Goal: Use online tool/utility: Utilize a website feature to perform a specific function

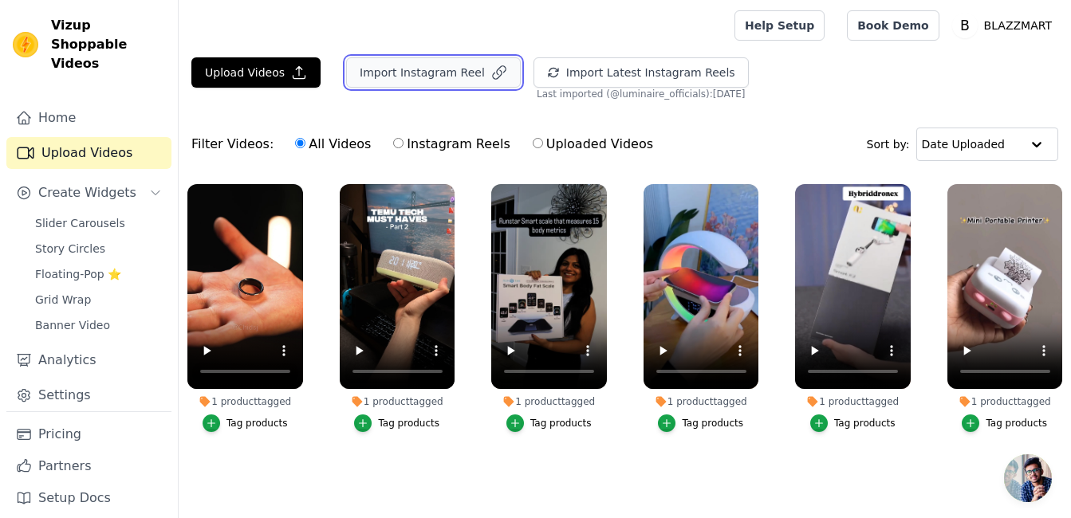
click at [383, 81] on button "Import Instagram Reel" at bounding box center [433, 72] width 175 height 30
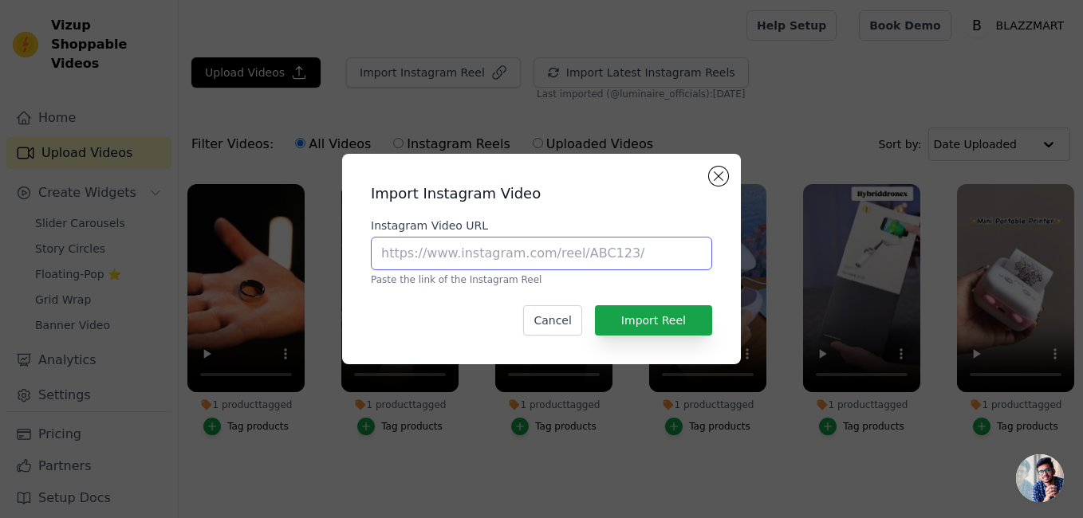
click at [428, 258] on input "Instagram Video URL" at bounding box center [541, 254] width 341 height 34
click at [451, 257] on input "Instagram Video URL" at bounding box center [541, 254] width 341 height 34
click at [439, 255] on input "Instagram Video URL" at bounding box center [541, 254] width 341 height 34
paste input "https://www.instagram.com/reel/DOAx2JwEbZC/?utm_source=ig_web_copy_link&igsh=Mz…"
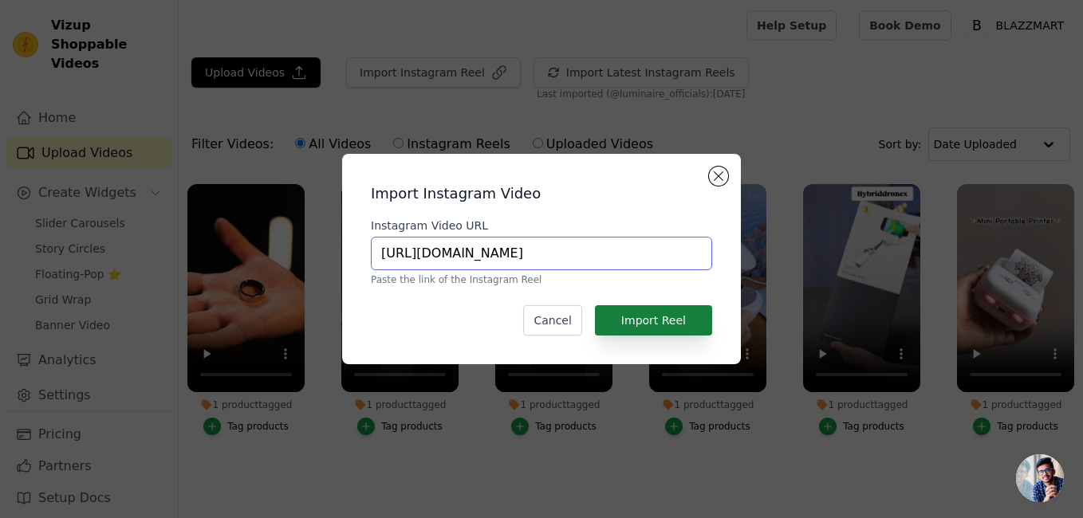
type input "https://www.instagram.com/reel/DOAx2JwEbZC/?utm_source=ig_web_copy_link&igsh=Mz…"
click at [644, 318] on button "Import Reel" at bounding box center [653, 320] width 117 height 30
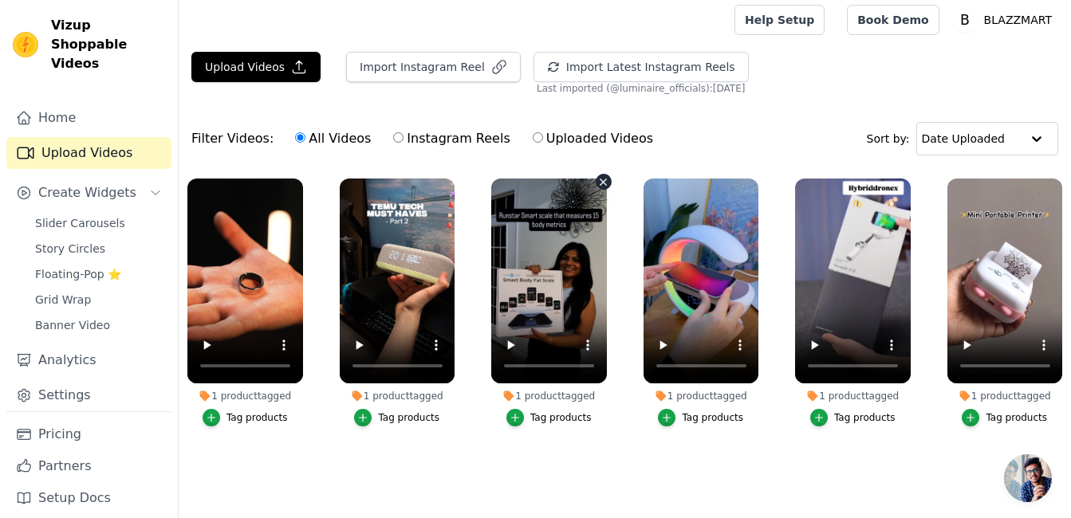
scroll to position [0, 0]
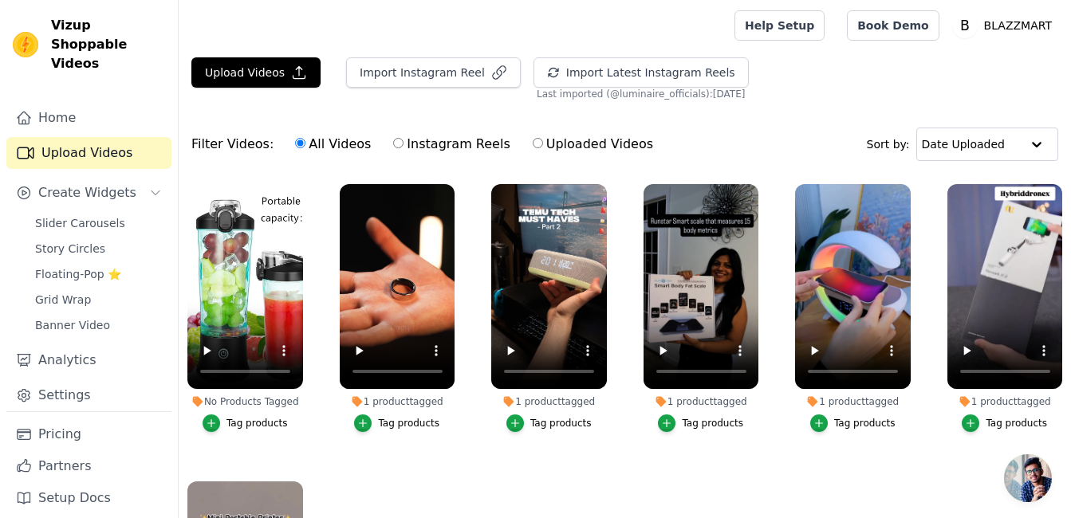
click at [234, 425] on div "Tag products" at bounding box center [257, 423] width 61 height 13
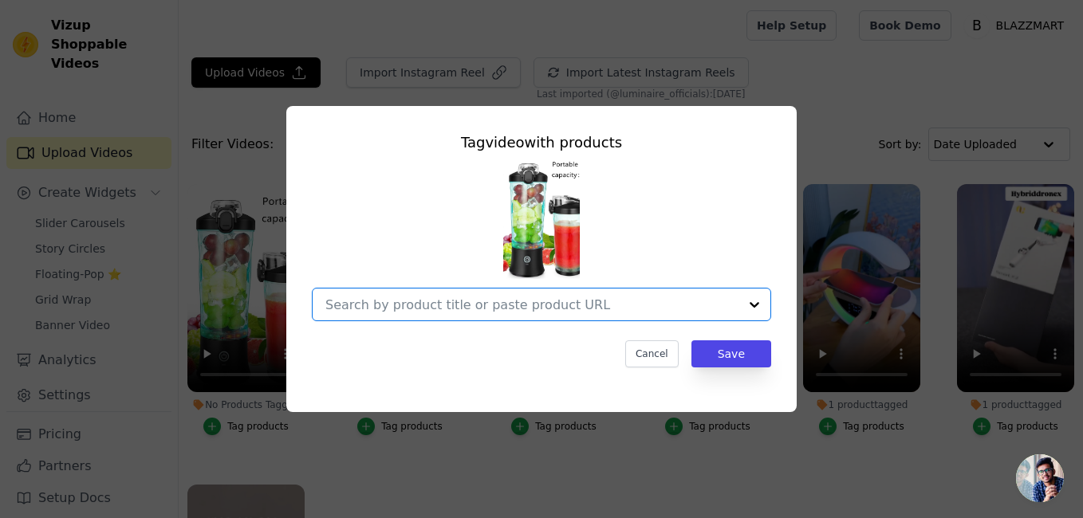
click at [468, 311] on input "No Products Tagged Tag video with products Option undefined, selected. Select i…" at bounding box center [531, 305] width 413 height 15
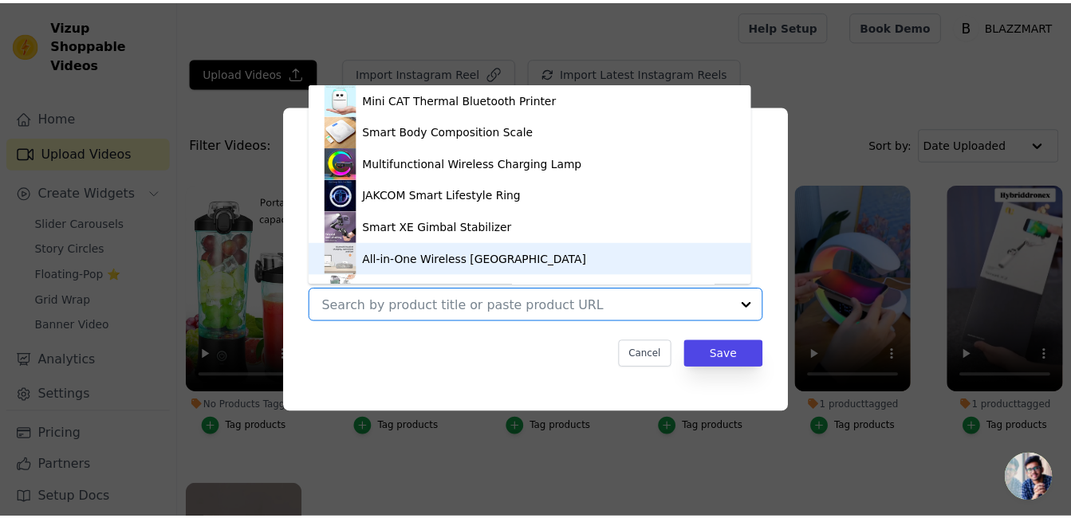
scroll to position [22, 0]
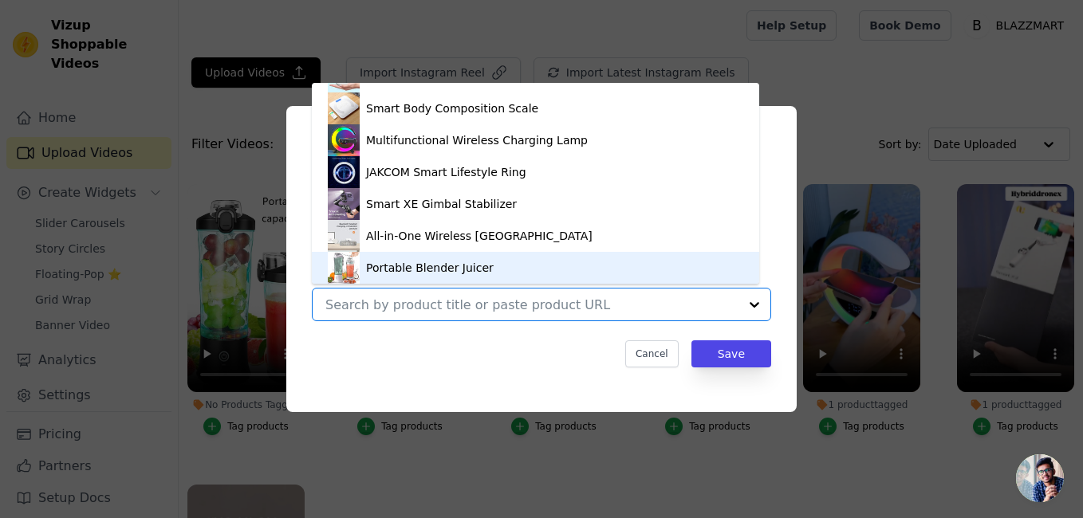
click at [407, 269] on div "Portable Blender Juicer" at bounding box center [430, 268] width 128 height 16
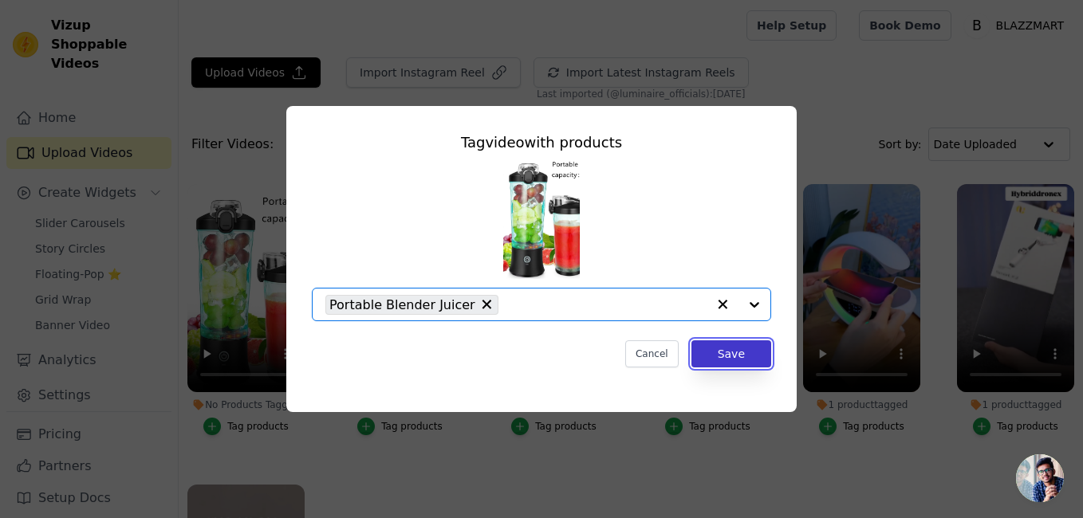
click at [738, 353] on button "Save" at bounding box center [732, 354] width 80 height 27
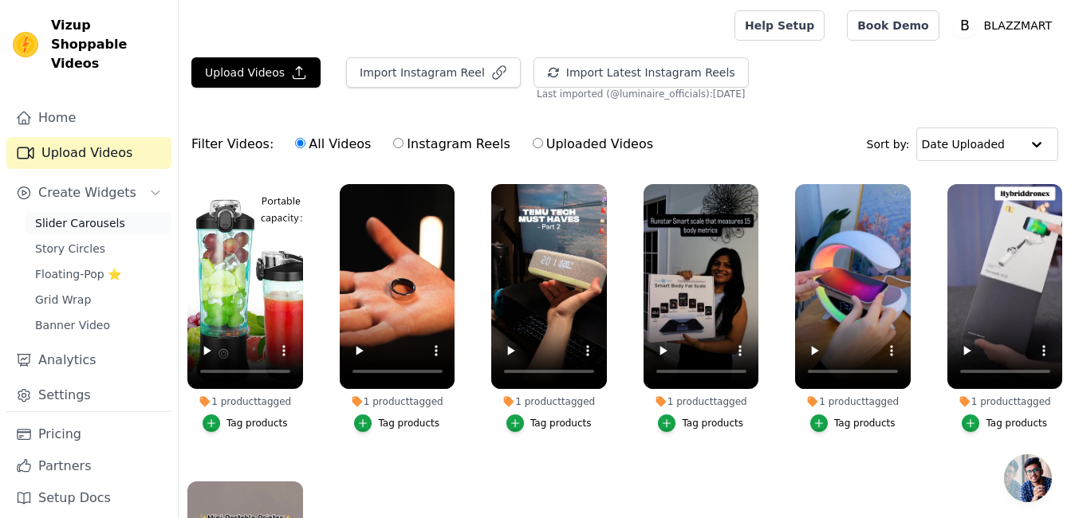
click at [93, 215] on span "Slider Carousels" at bounding box center [80, 223] width 90 height 16
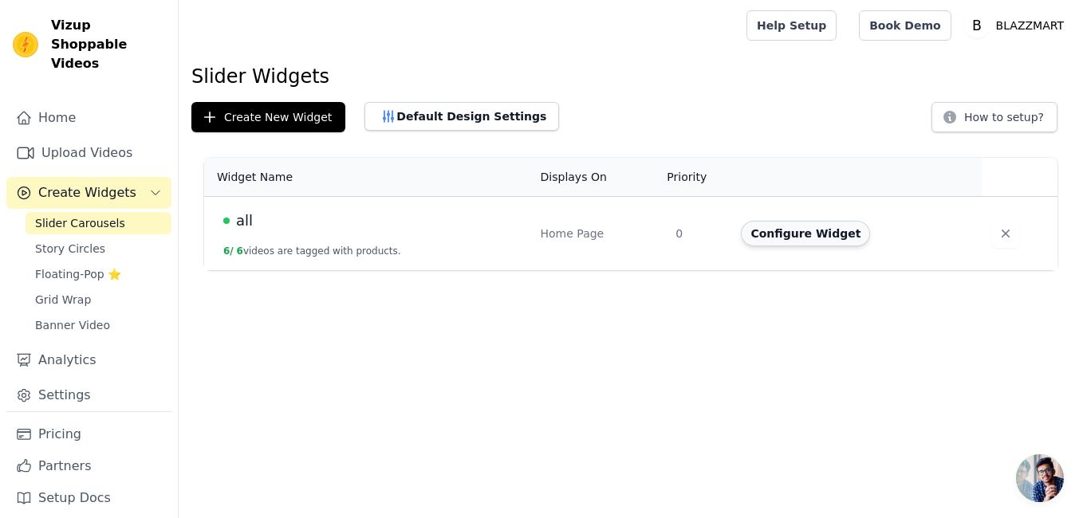
click at [775, 232] on button "Configure Widget" at bounding box center [805, 234] width 129 height 26
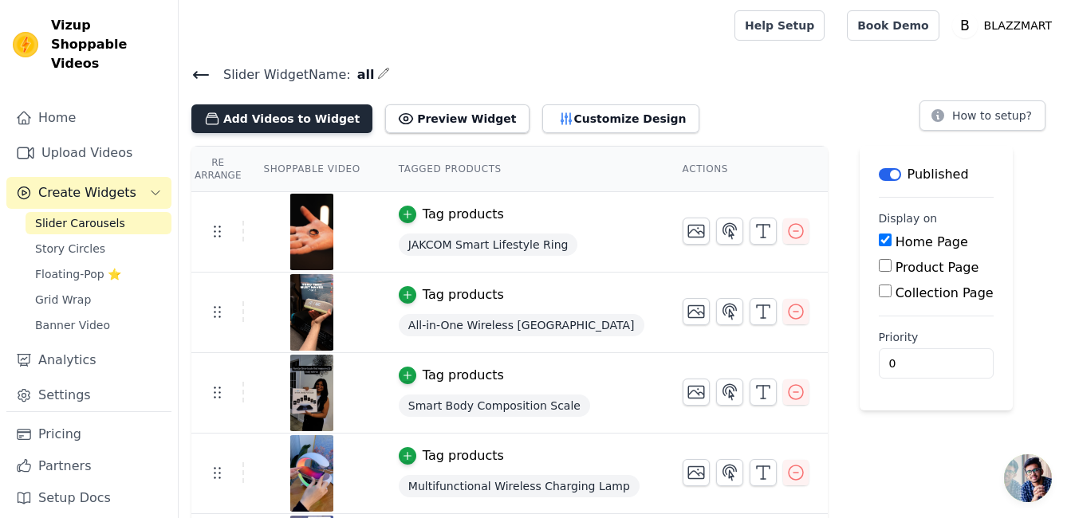
click at [290, 121] on button "Add Videos to Widget" at bounding box center [281, 118] width 181 height 29
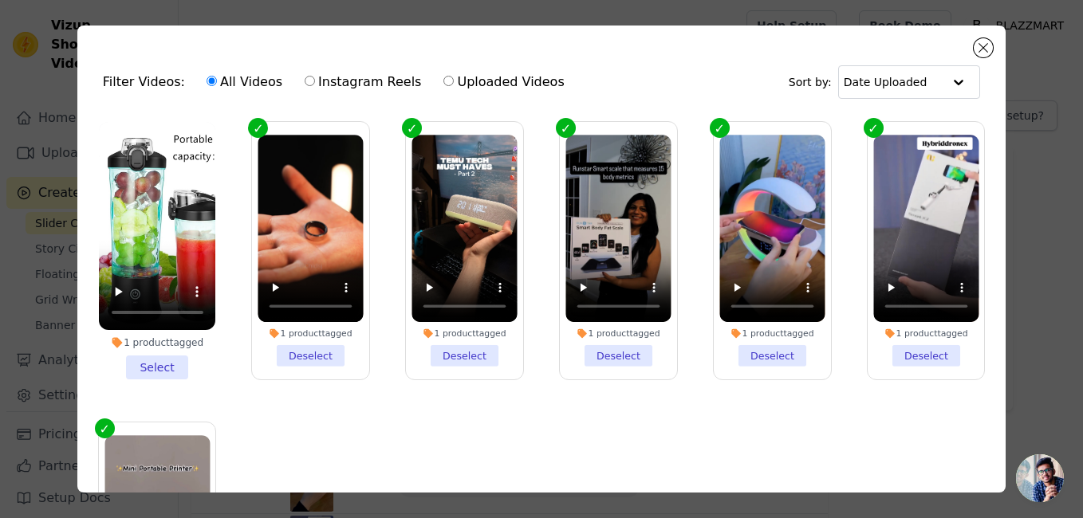
click at [165, 358] on li "1 product tagged Select" at bounding box center [157, 251] width 117 height 258
click at [0, 0] on input "1 product tagged Select" at bounding box center [0, 0] width 0 height 0
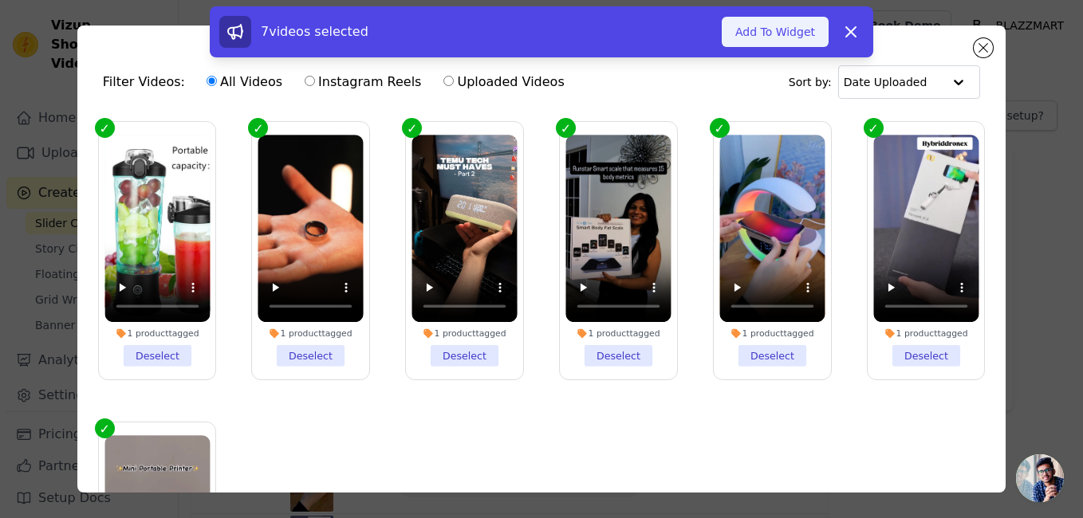
click at [767, 32] on button "Add To Widget" at bounding box center [775, 32] width 107 height 30
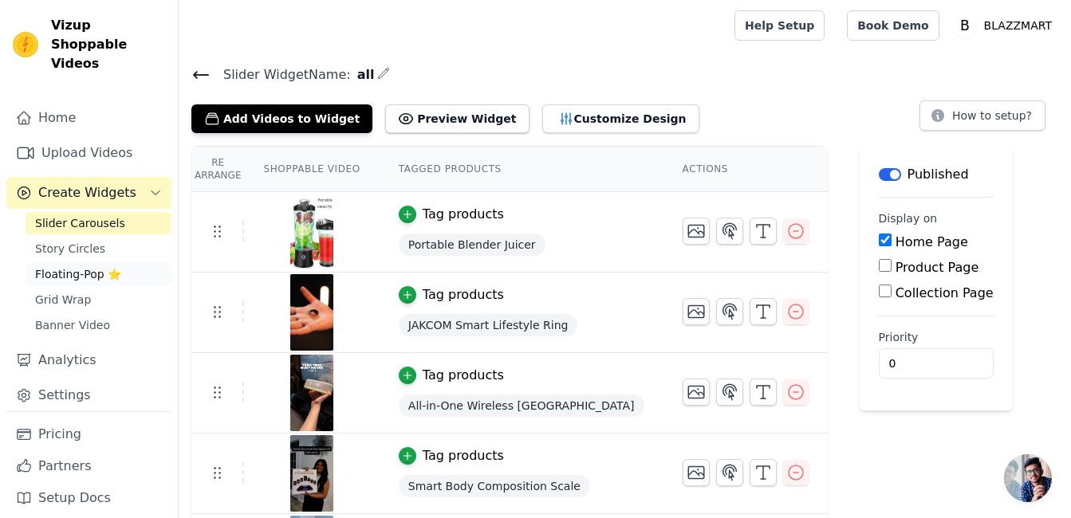
click at [96, 266] on span "Floating-Pop ⭐" at bounding box center [78, 274] width 86 height 16
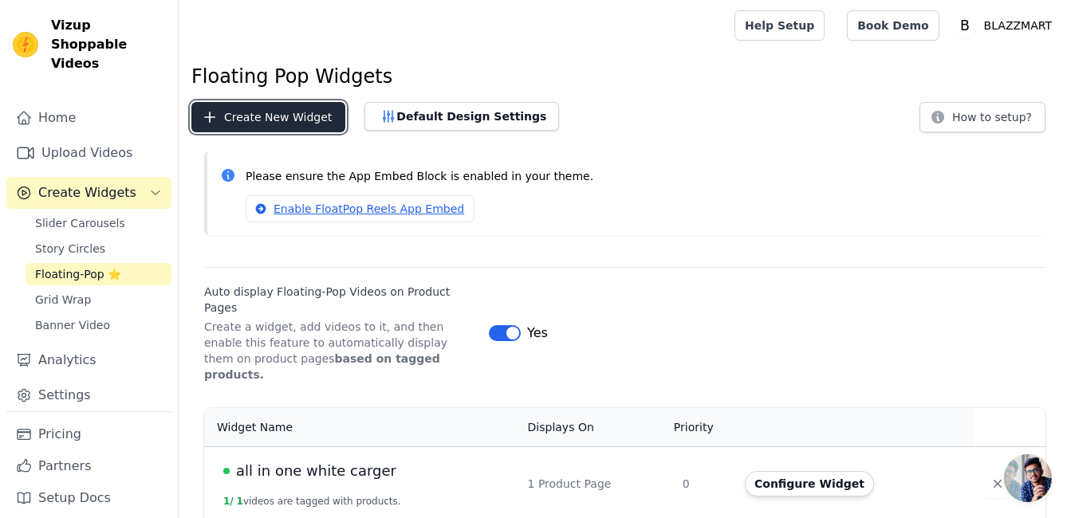
click at [291, 120] on button "Create New Widget" at bounding box center [268, 117] width 154 height 30
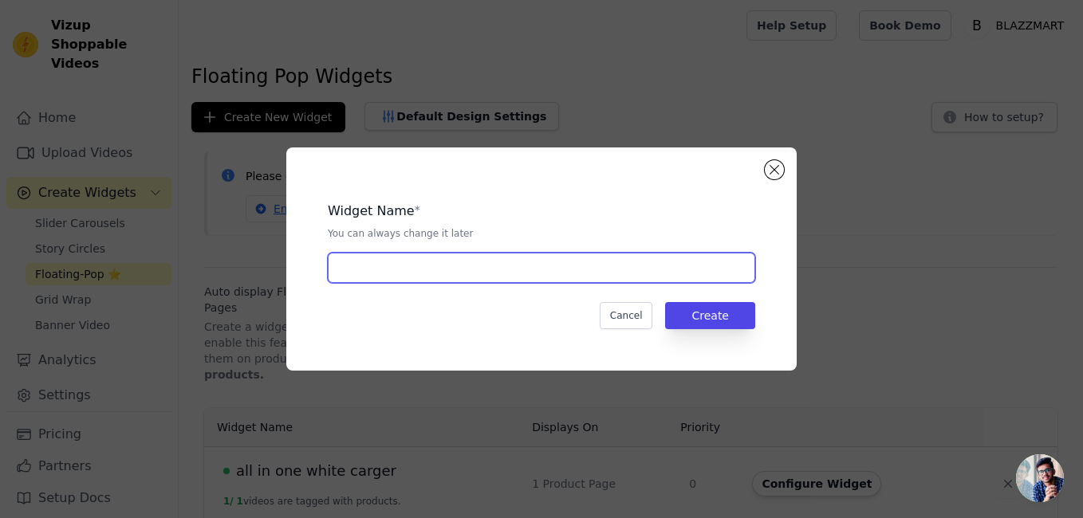
click at [404, 260] on input "text" at bounding box center [542, 268] width 428 height 30
type input "juicer"
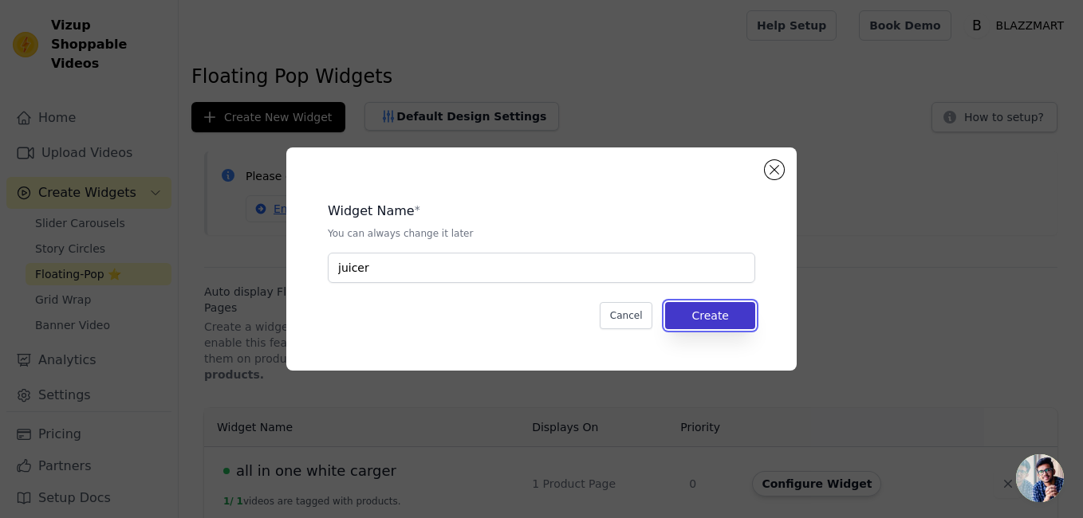
click at [695, 324] on button "Create" at bounding box center [710, 315] width 90 height 27
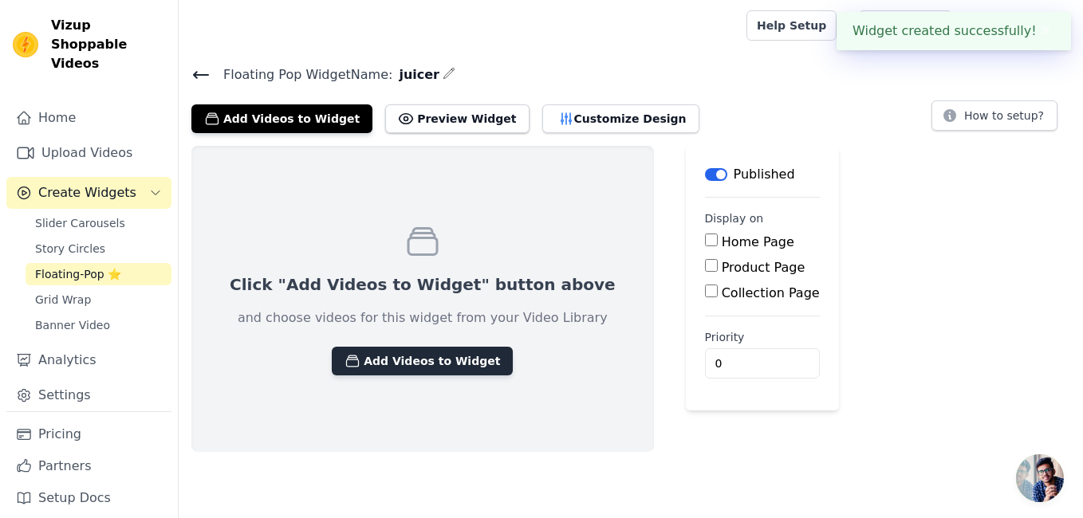
click at [396, 365] on button "Add Videos to Widget" at bounding box center [422, 361] width 181 height 29
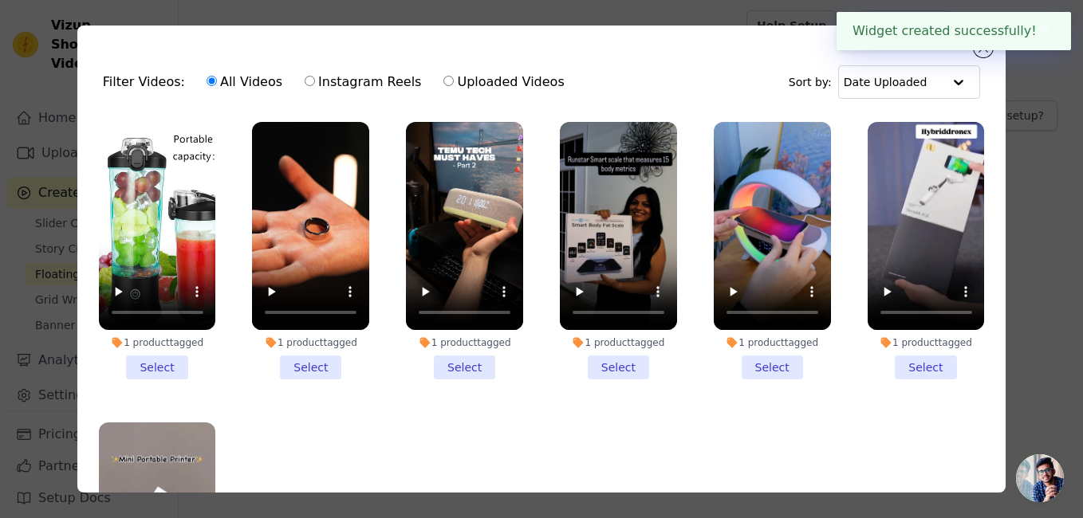
click at [164, 354] on li "1 product tagged Select" at bounding box center [157, 251] width 117 height 258
click at [0, 0] on input "1 product tagged Select" at bounding box center [0, 0] width 0 height 0
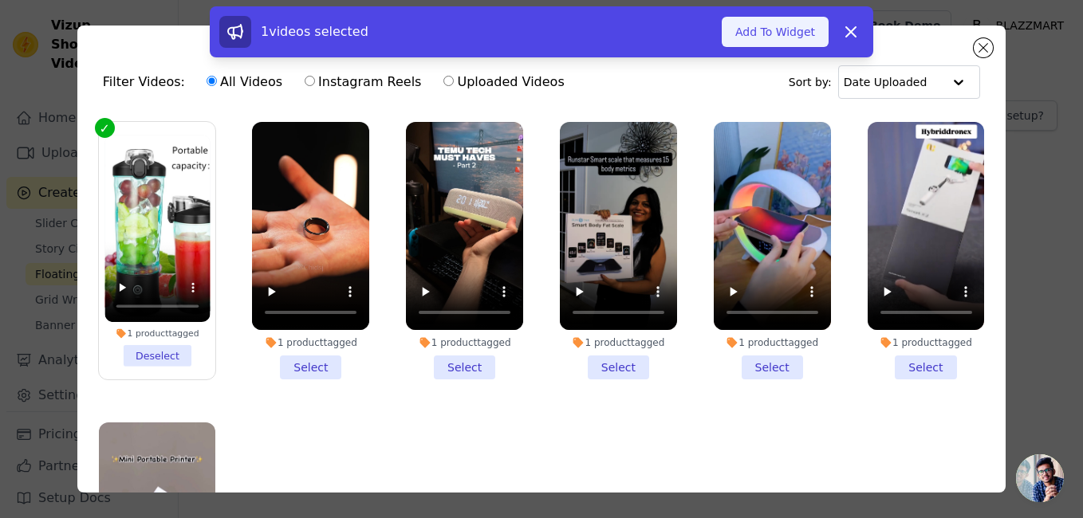
click at [767, 31] on button "Add To Widget" at bounding box center [775, 32] width 107 height 30
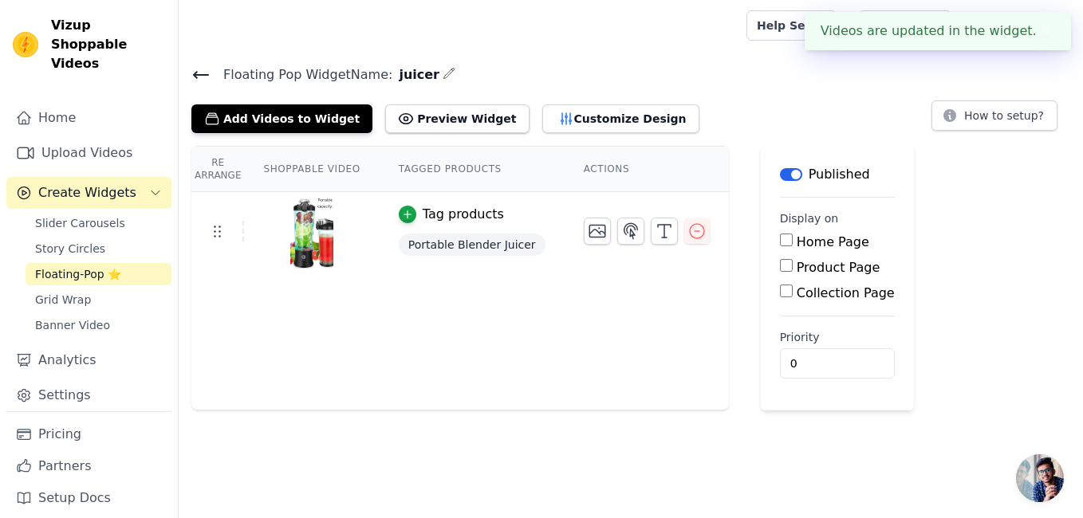
click at [780, 273] on div "Product Page" at bounding box center [837, 267] width 115 height 19
click at [780, 267] on input "Product Page" at bounding box center [786, 265] width 13 height 13
checkbox input "true"
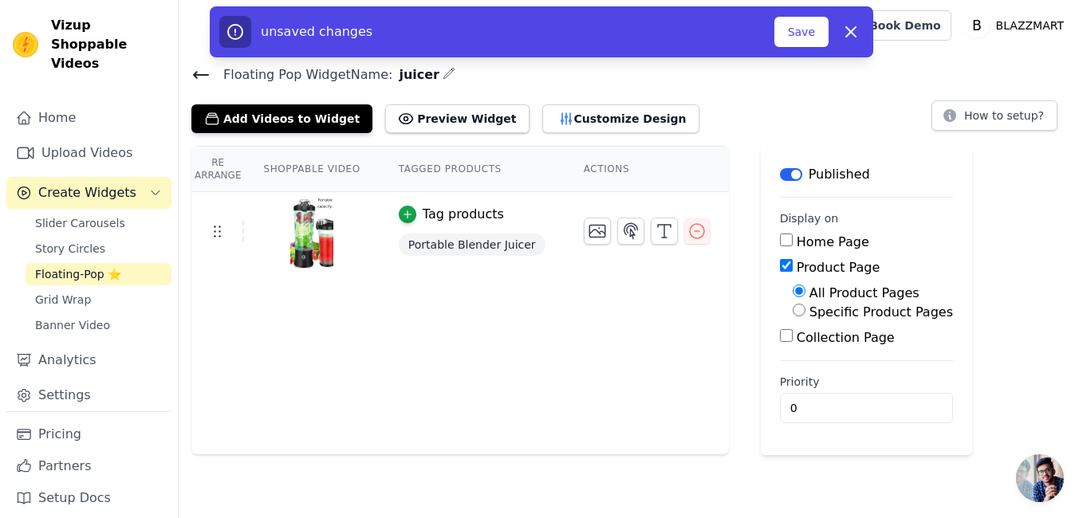
click at [810, 316] on label "Specific Product Pages" at bounding box center [882, 312] width 144 height 15
click at [797, 316] on input "Specific Product Pages" at bounding box center [799, 310] width 13 height 13
radio input "true"
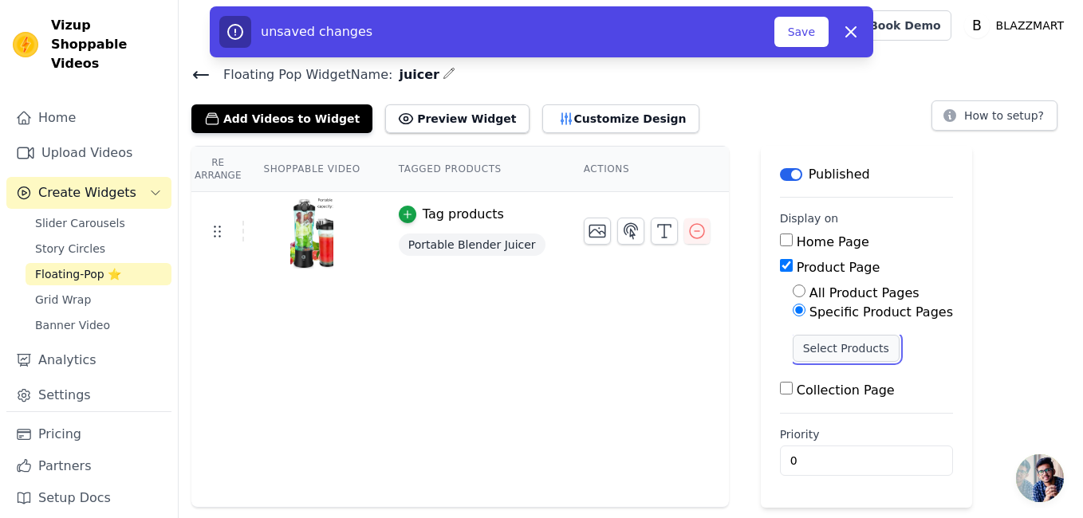
click at [800, 353] on button "Select Products" at bounding box center [846, 348] width 107 height 27
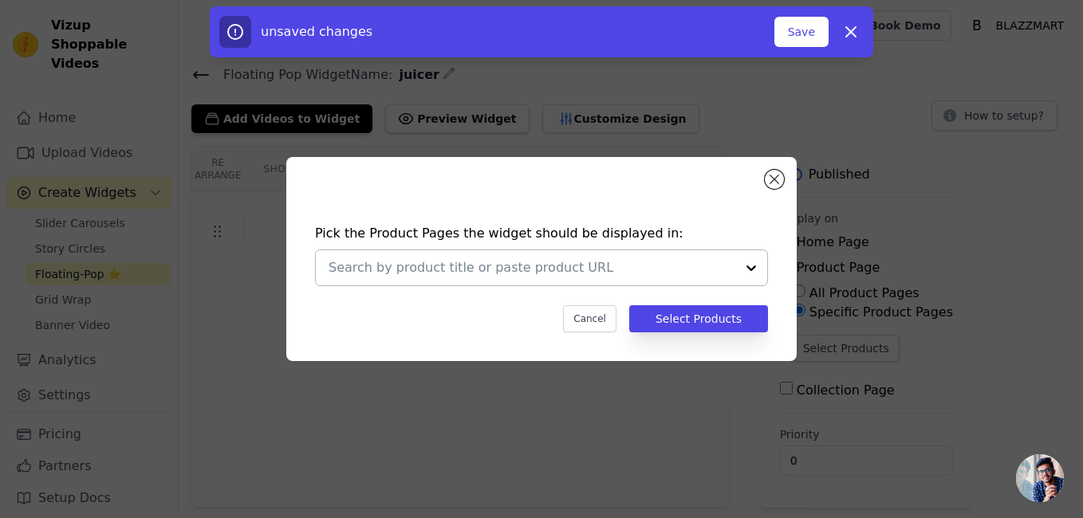
click at [562, 269] on input "text" at bounding box center [532, 267] width 407 height 19
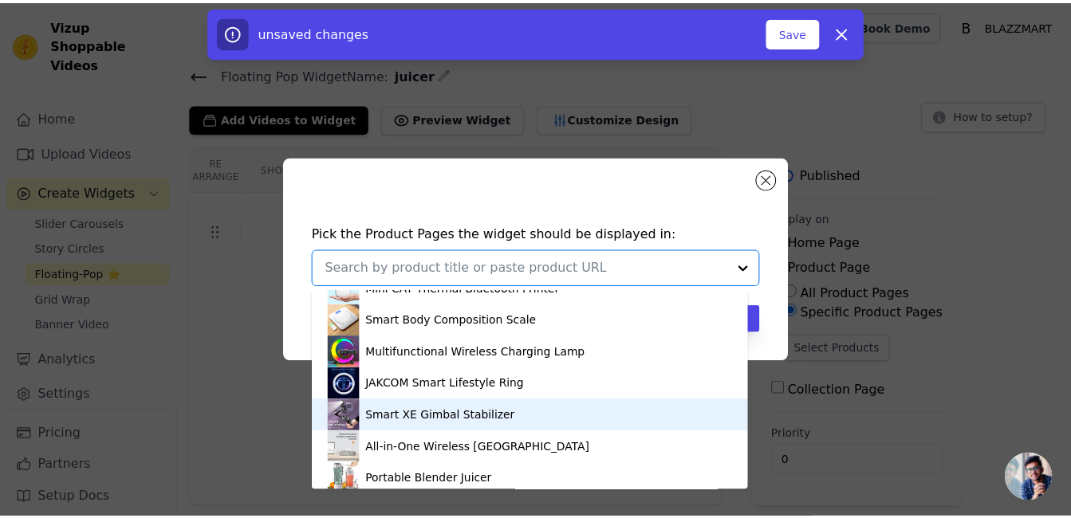
scroll to position [27, 0]
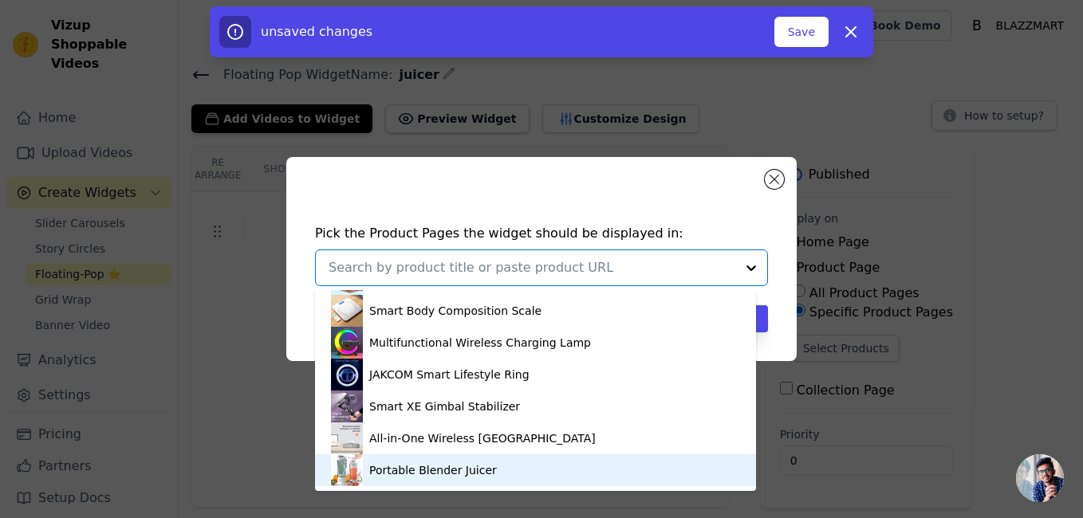
click at [424, 471] on div "Portable Blender Juicer" at bounding box center [433, 471] width 128 height 16
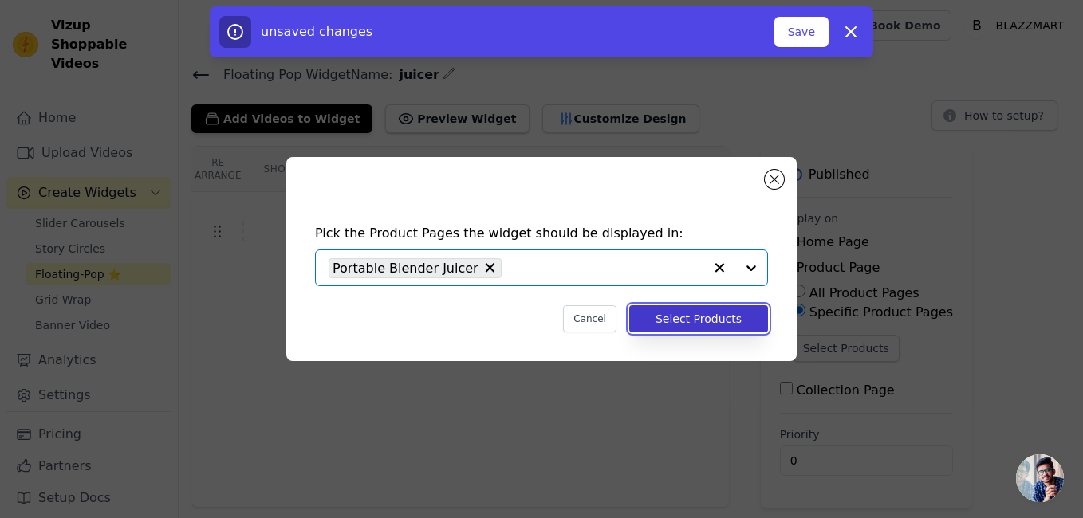
click at [676, 321] on button "Select Products" at bounding box center [698, 318] width 139 height 27
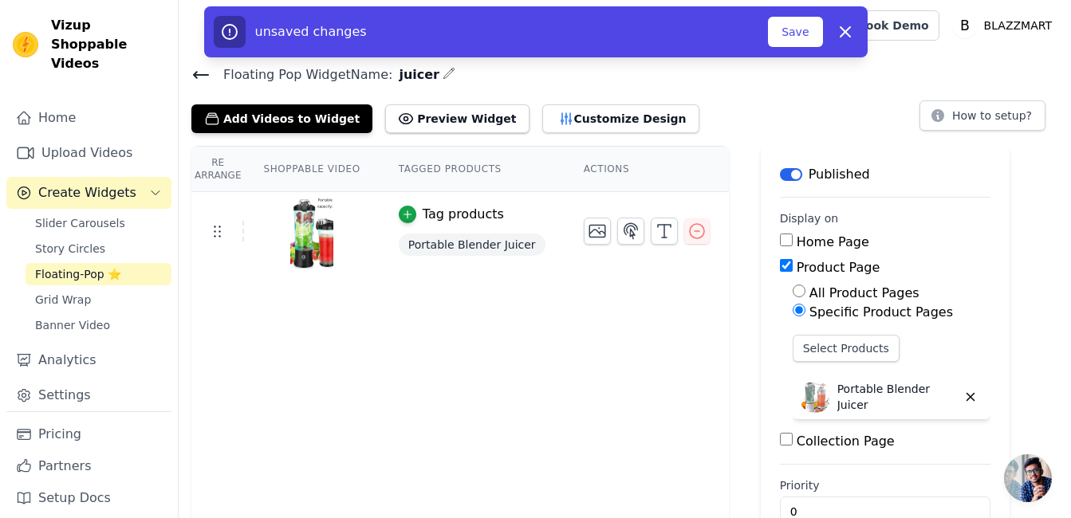
scroll to position [40, 0]
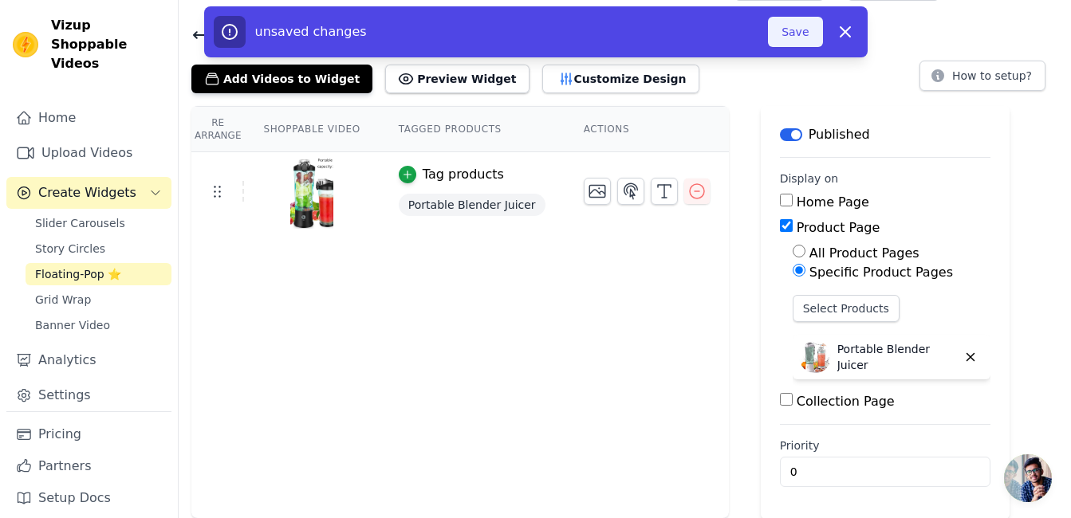
click at [788, 39] on button "Save" at bounding box center [795, 32] width 54 height 30
